Goal: Transaction & Acquisition: Book appointment/travel/reservation

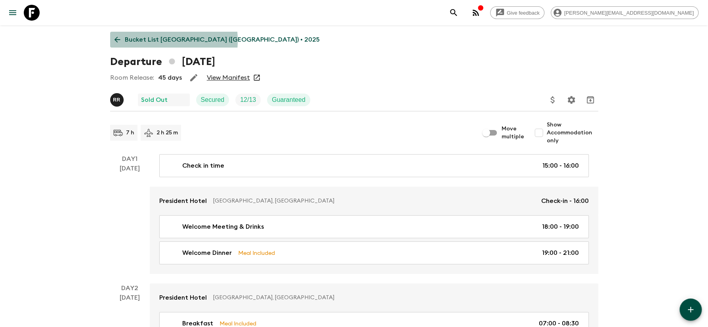
click at [148, 40] on p "Bucket List South Africa (ZA1) • 2025" at bounding box center [222, 40] width 195 height 10
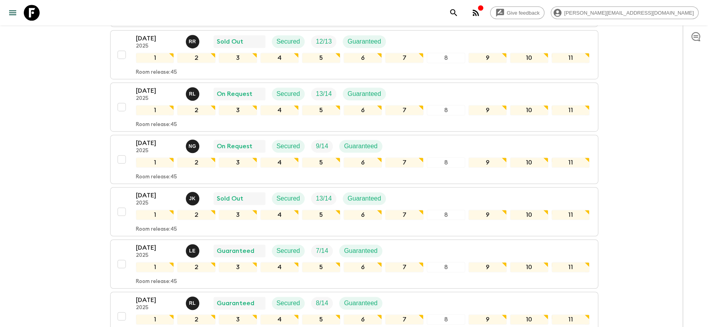
scroll to position [42, 0]
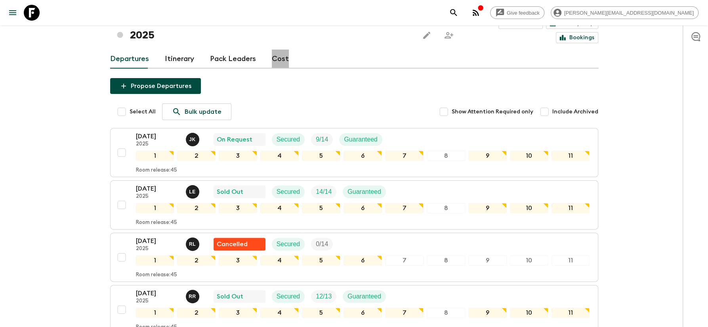
click at [278, 50] on link "Cost" at bounding box center [280, 59] width 17 height 19
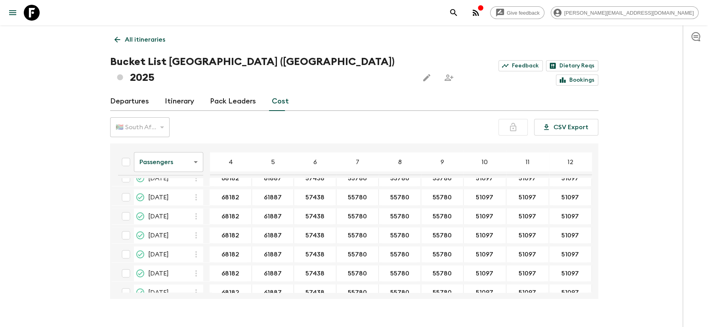
scroll to position [1303, 0]
click at [191, 148] on body "Give feedback jenine@newfrontierstours.co.za All itineraries Bucket List South …" at bounding box center [354, 171] width 708 height 342
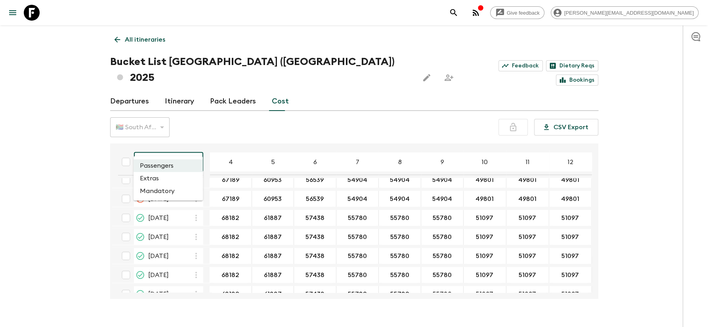
click at [153, 178] on li "Extras" at bounding box center [168, 178] width 69 height 13
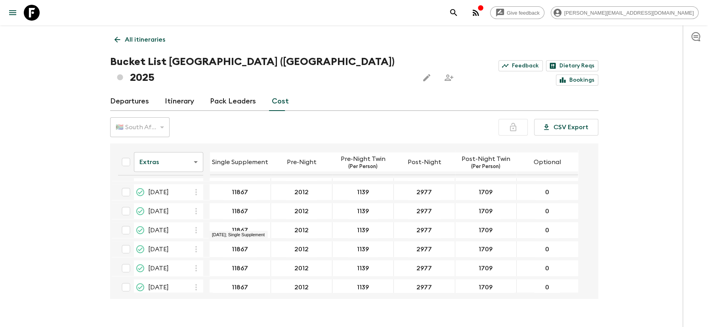
scroll to position [1314, 0]
